Goal: Task Accomplishment & Management: Manage account settings

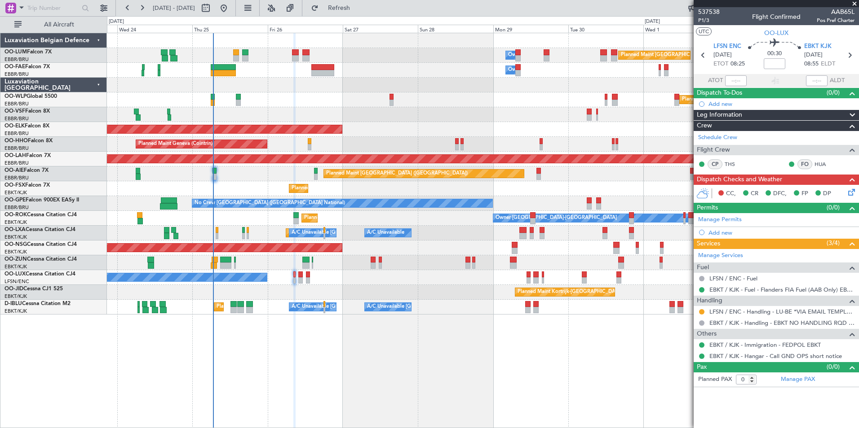
click at [855, 3] on span at bounding box center [854, 4] width 9 height 8
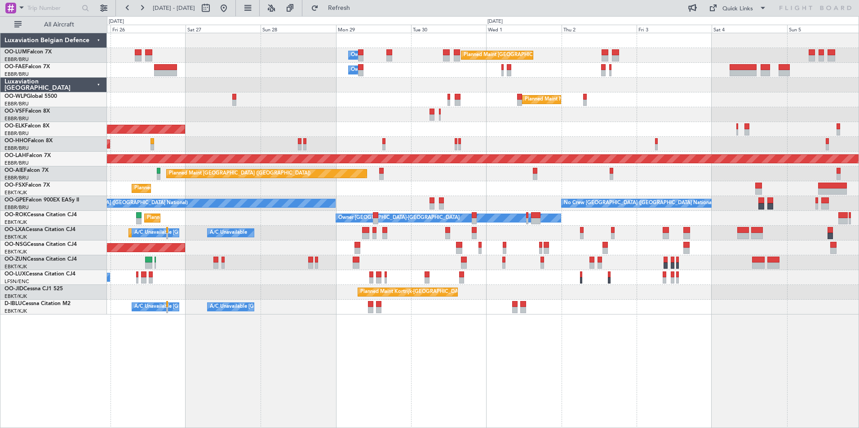
click at [259, 191] on div "Planned Maint Kortrijk-[GEOGRAPHIC_DATA]" at bounding box center [482, 188] width 751 height 15
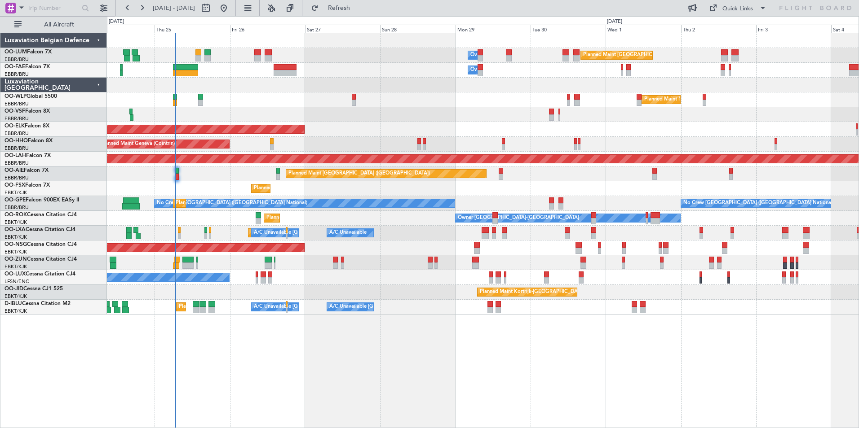
click at [367, 281] on div "No Crew Nancy (Essey)" at bounding box center [482, 277] width 751 height 15
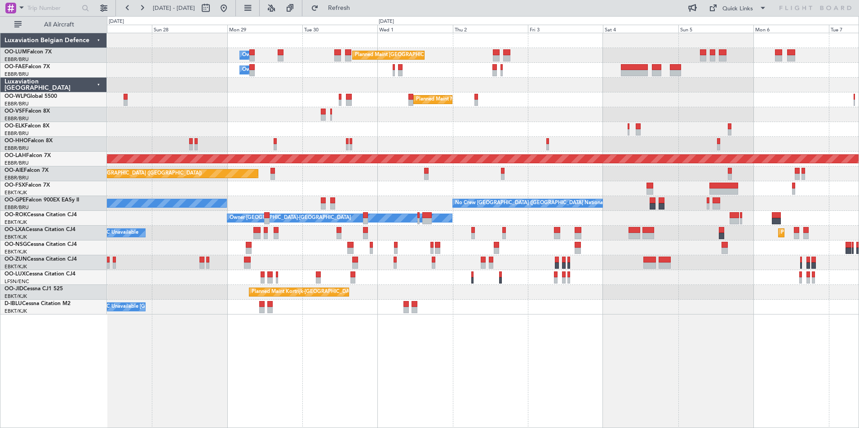
click at [224, 326] on div "Planned Maint [GEOGRAPHIC_DATA] ([GEOGRAPHIC_DATA] National) Owner [GEOGRAPHIC_…" at bounding box center [483, 231] width 752 height 396
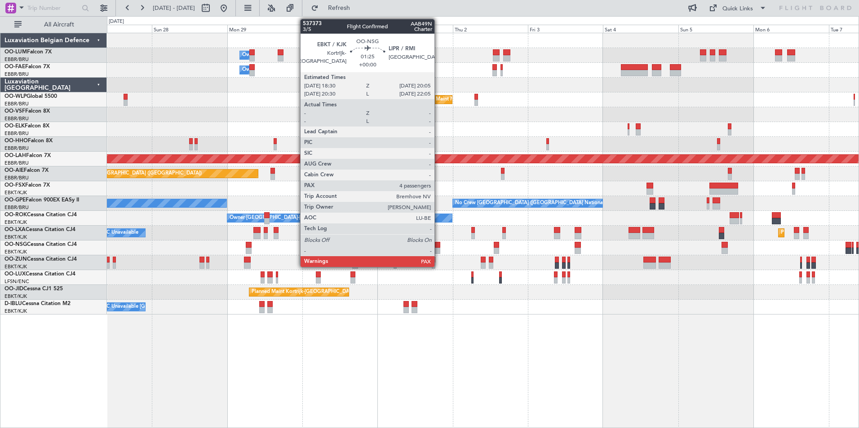
click at [438, 247] on div at bounding box center [437, 245] width 5 height 6
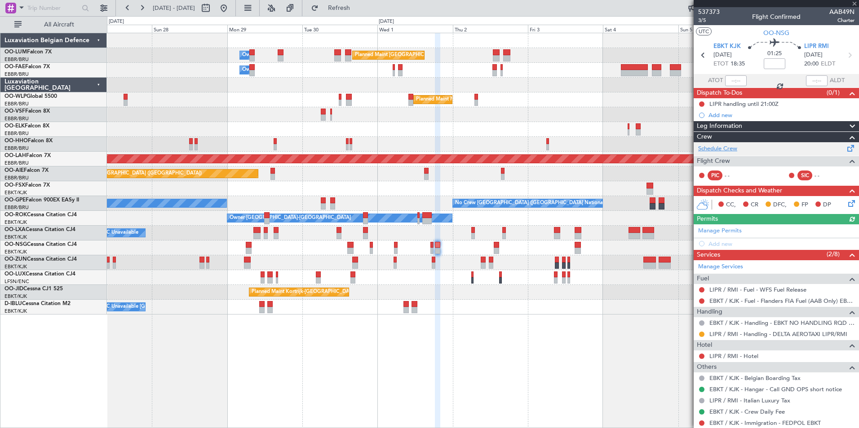
click at [717, 147] on link "Schedule Crew" at bounding box center [717, 149] width 39 height 9
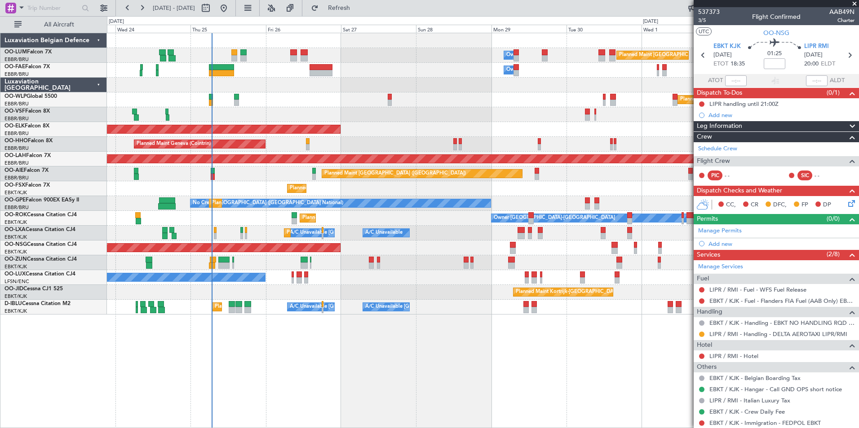
click at [579, 250] on div "Planned Maint [GEOGRAPHIC_DATA] ([GEOGRAPHIC_DATA])" at bounding box center [482, 248] width 751 height 15
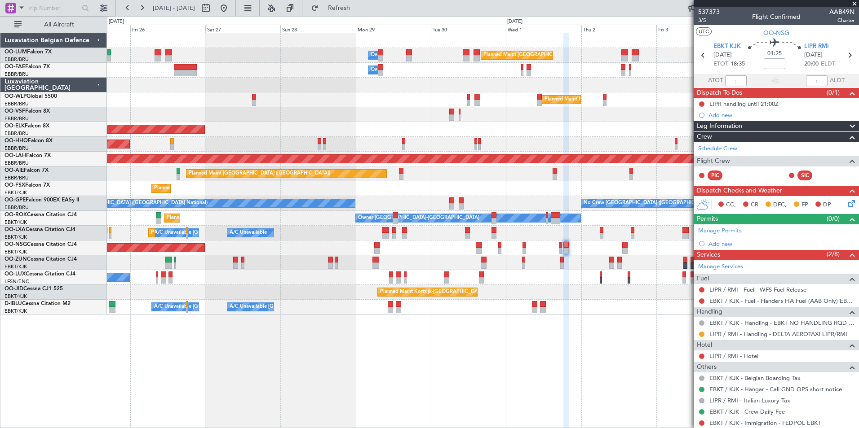
click at [441, 257] on div at bounding box center [482, 263] width 751 height 15
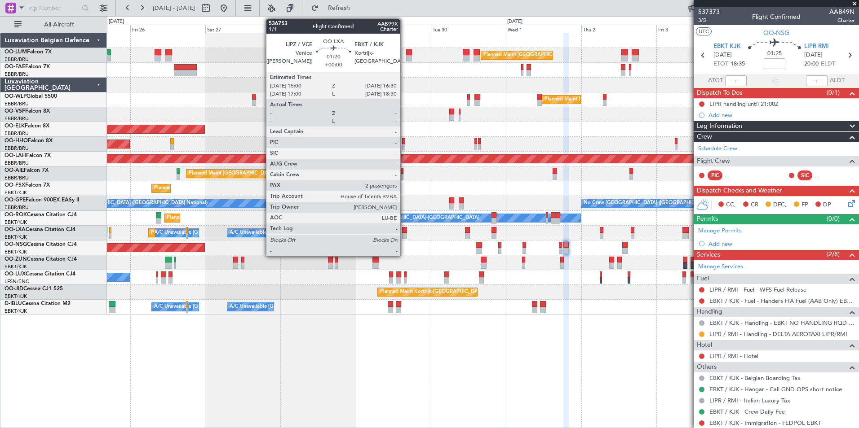
click at [404, 233] on div at bounding box center [404, 230] width 5 height 6
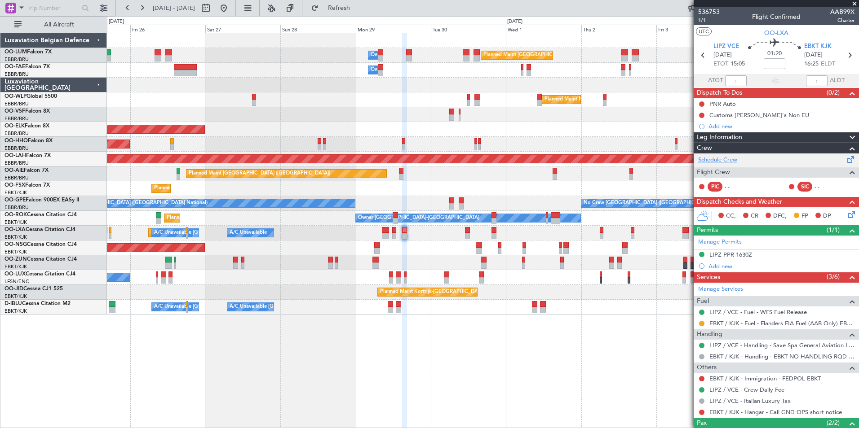
click at [722, 159] on link "Schedule Crew" at bounding box center [717, 160] width 39 height 9
click at [855, 1] on span at bounding box center [854, 4] width 9 height 8
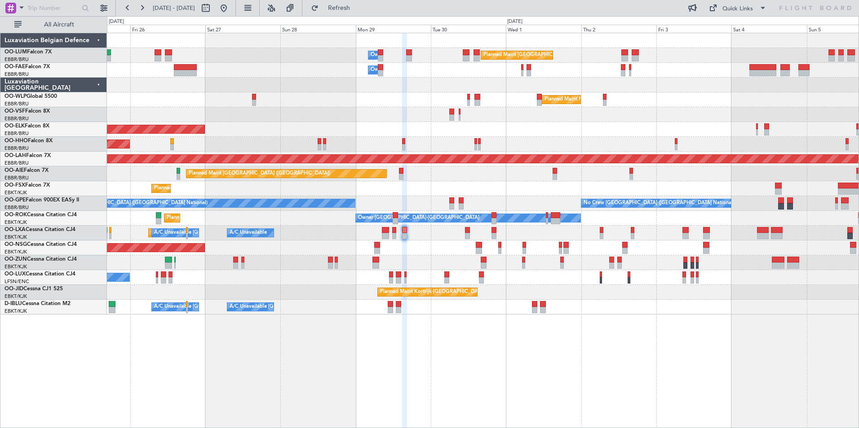
type input "0"
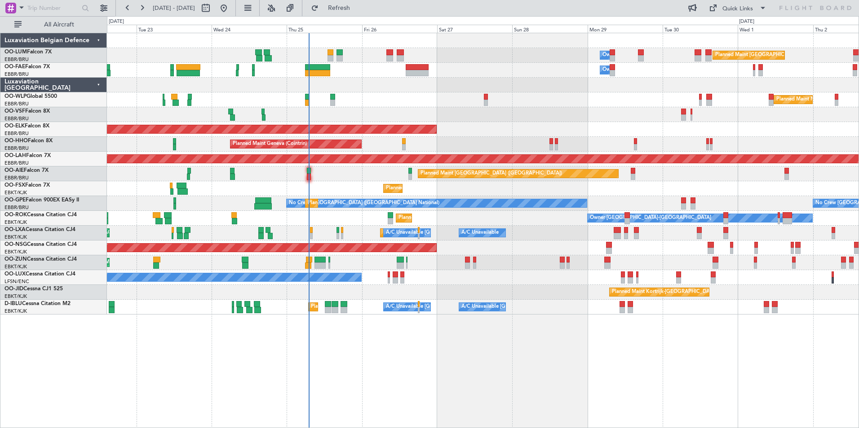
click at [513, 258] on div "Planned Maint Kortrijk-[GEOGRAPHIC_DATA] Owner" at bounding box center [482, 263] width 751 height 15
